Goal: Transaction & Acquisition: Purchase product/service

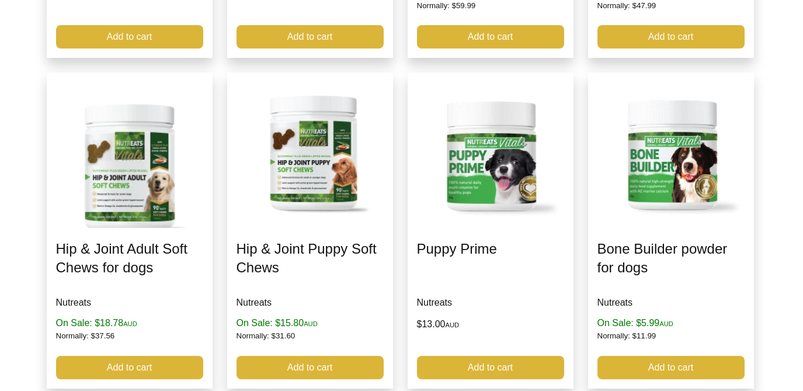
scroll to position [464, 0]
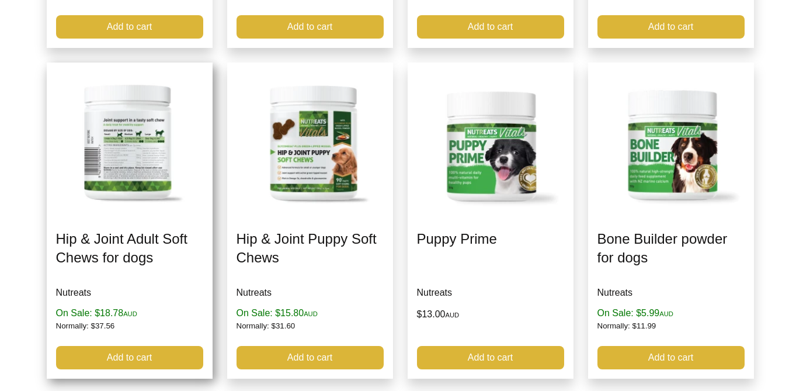
click at [108, 253] on link at bounding box center [130, 221] width 166 height 316
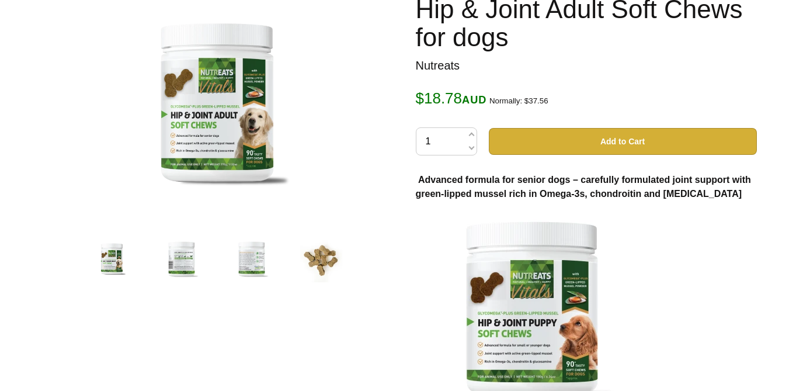
scroll to position [162, 0]
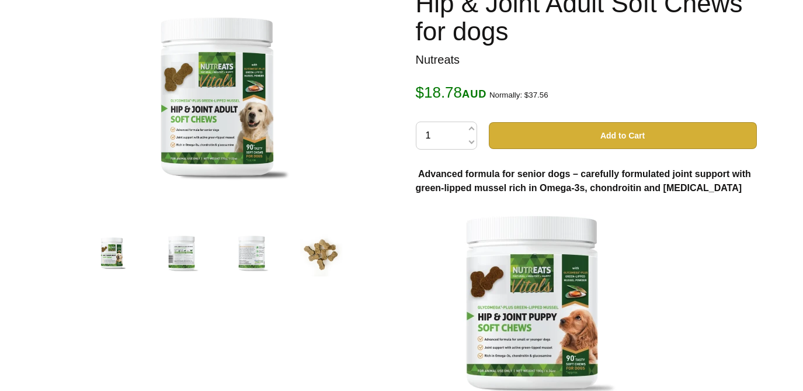
click at [179, 256] on img at bounding box center [182, 254] width 44 height 44
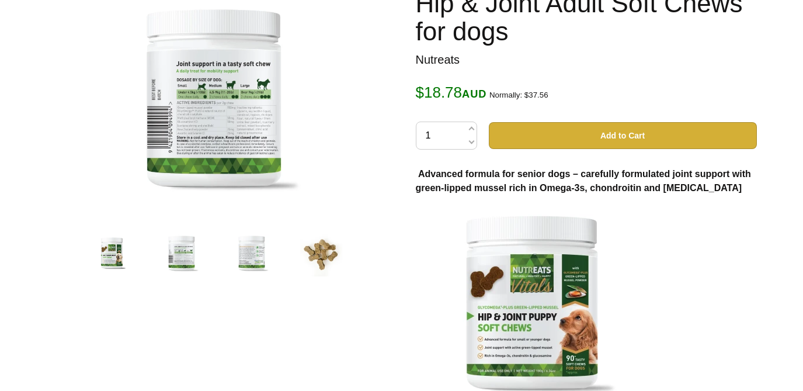
click at [247, 251] on img at bounding box center [252, 254] width 44 height 44
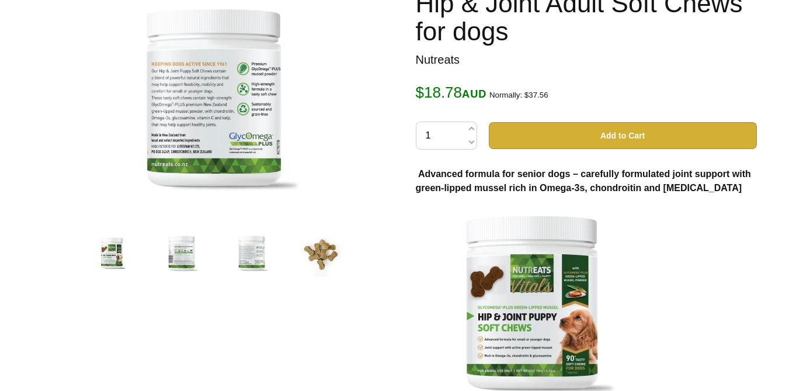
click at [112, 247] on img at bounding box center [112, 254] width 36 height 44
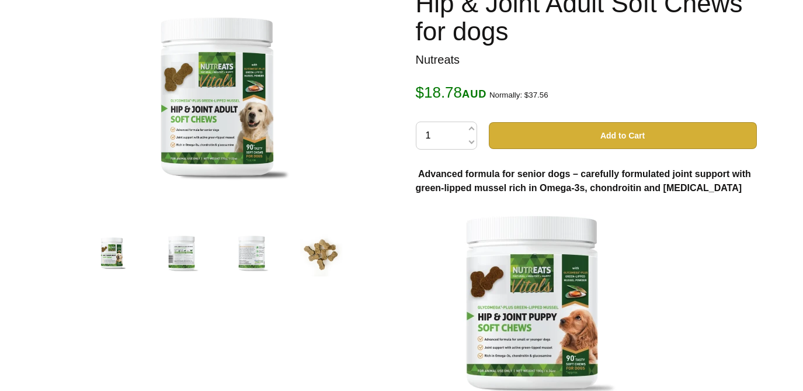
scroll to position [0, 0]
